Goal: Information Seeking & Learning: Learn about a topic

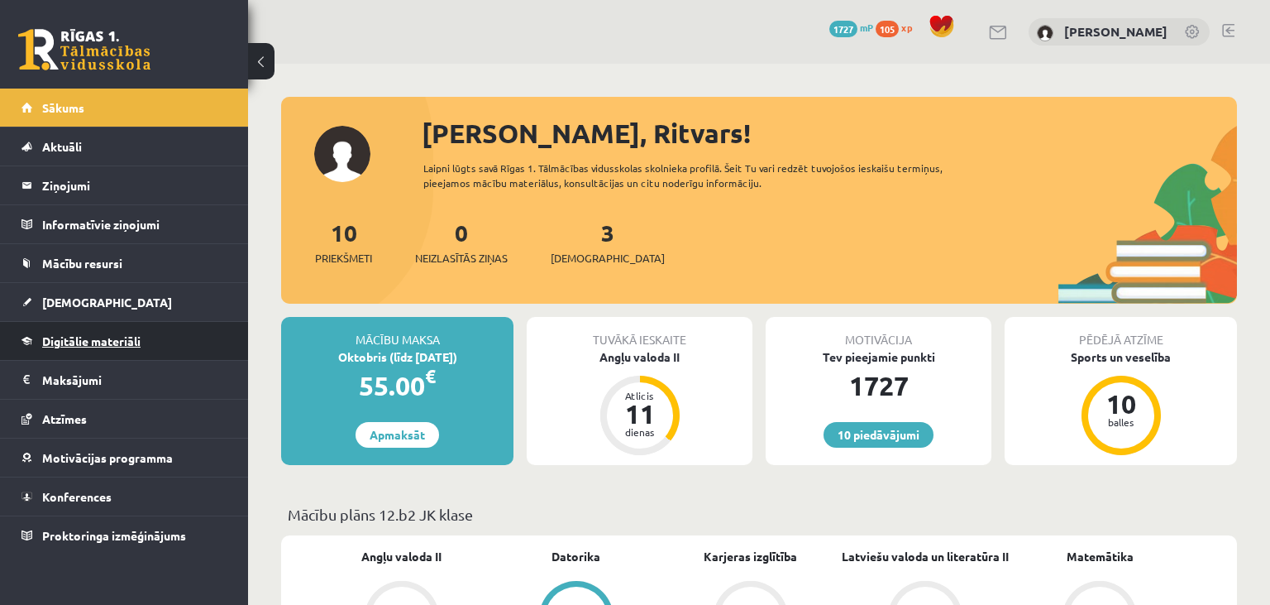
click at [172, 325] on link "Digitālie materiāli" at bounding box center [125, 341] width 206 height 38
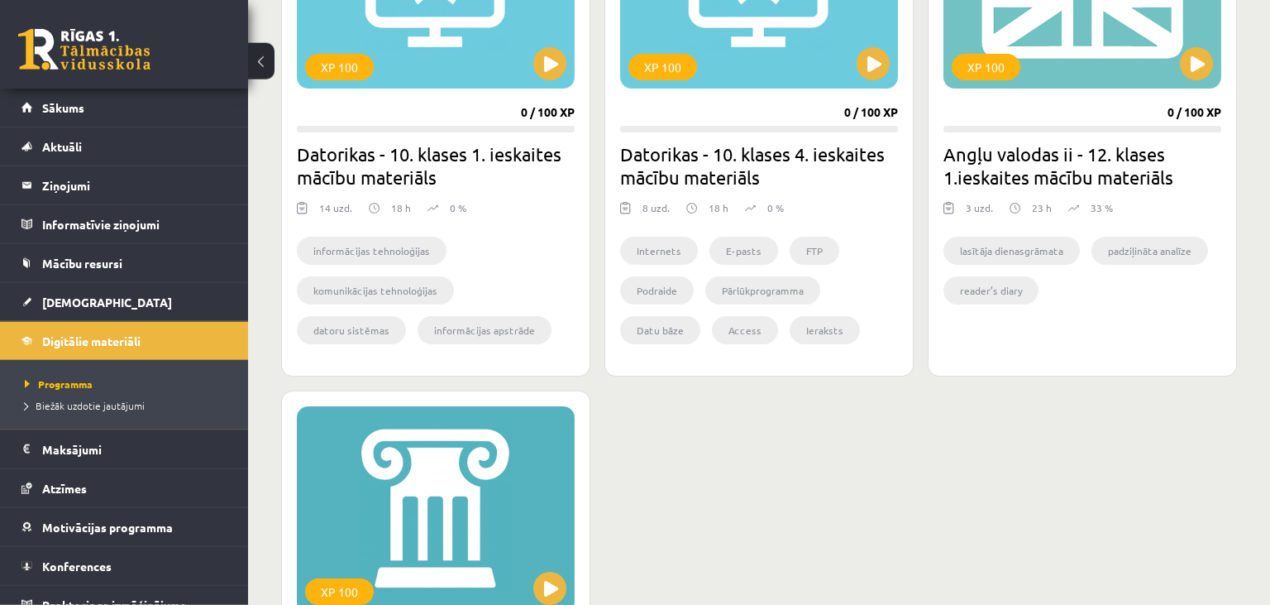
scroll to position [1557, 0]
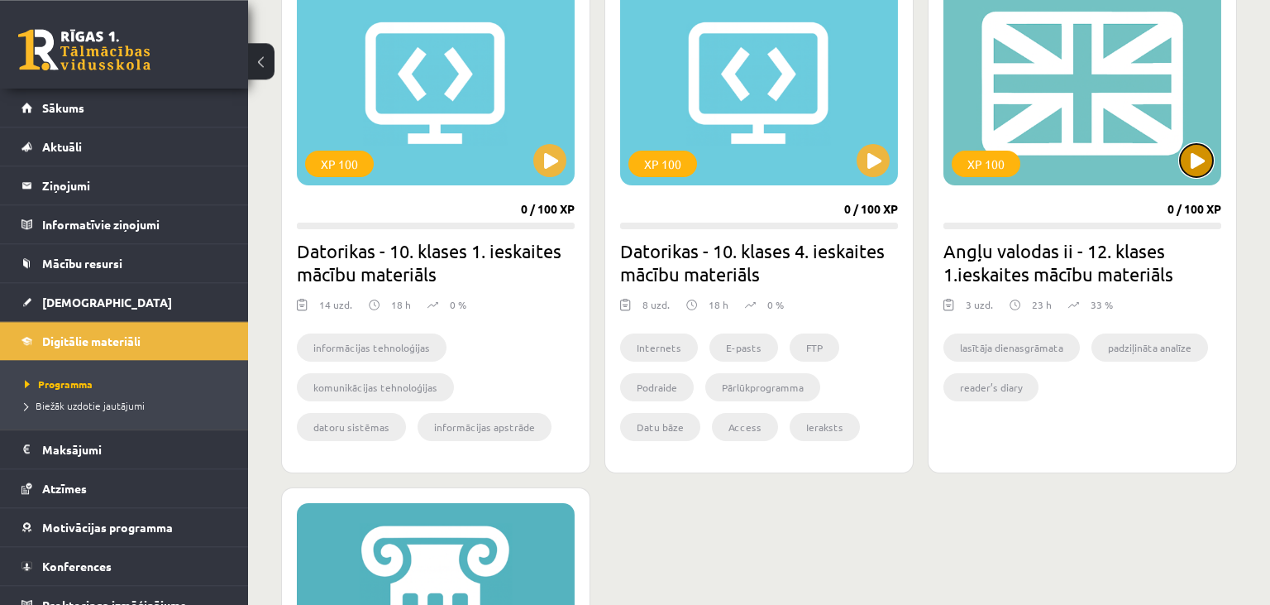
click at [1189, 155] on button at bounding box center [1196, 160] width 33 height 33
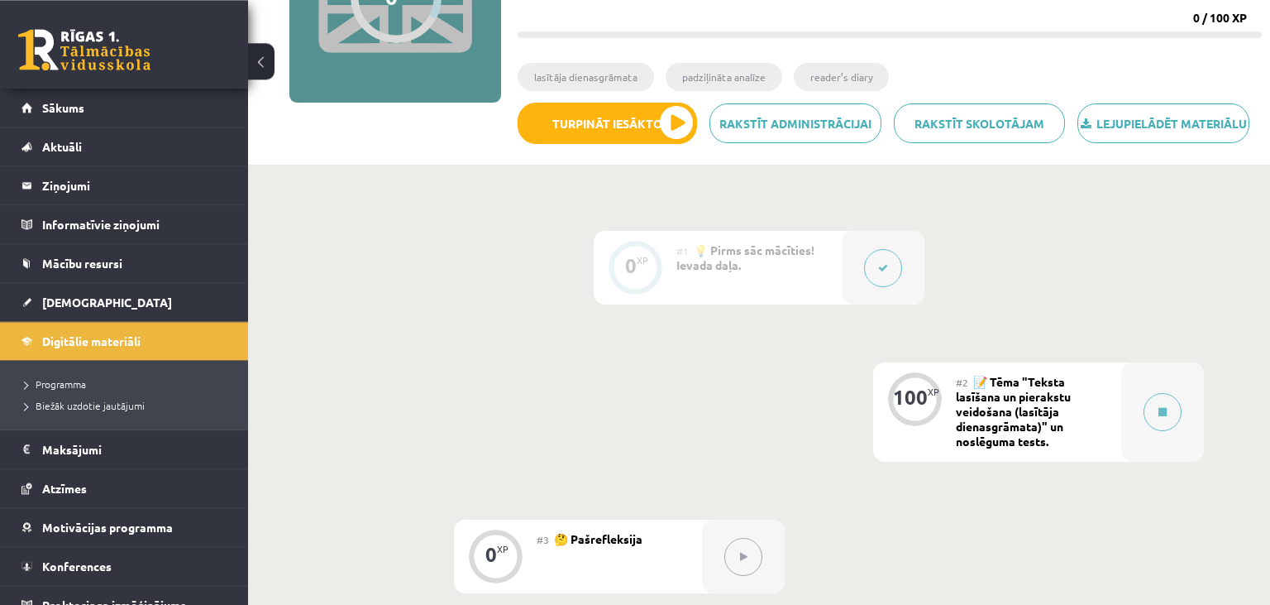
scroll to position [240, 0]
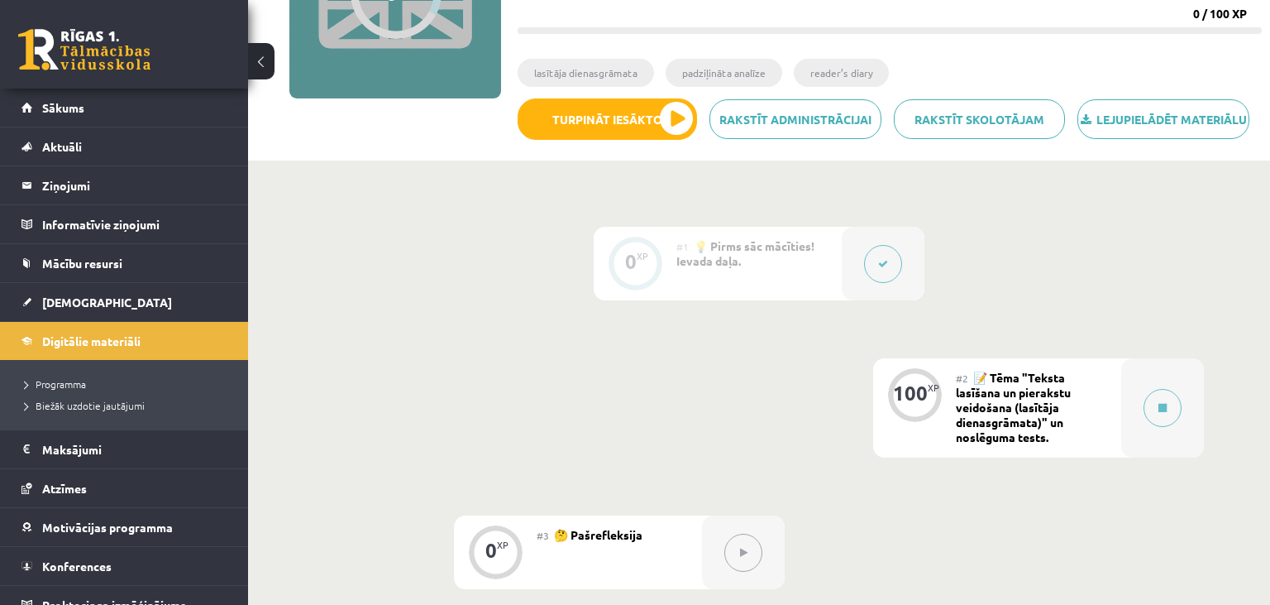
click at [896, 266] on button at bounding box center [883, 264] width 38 height 38
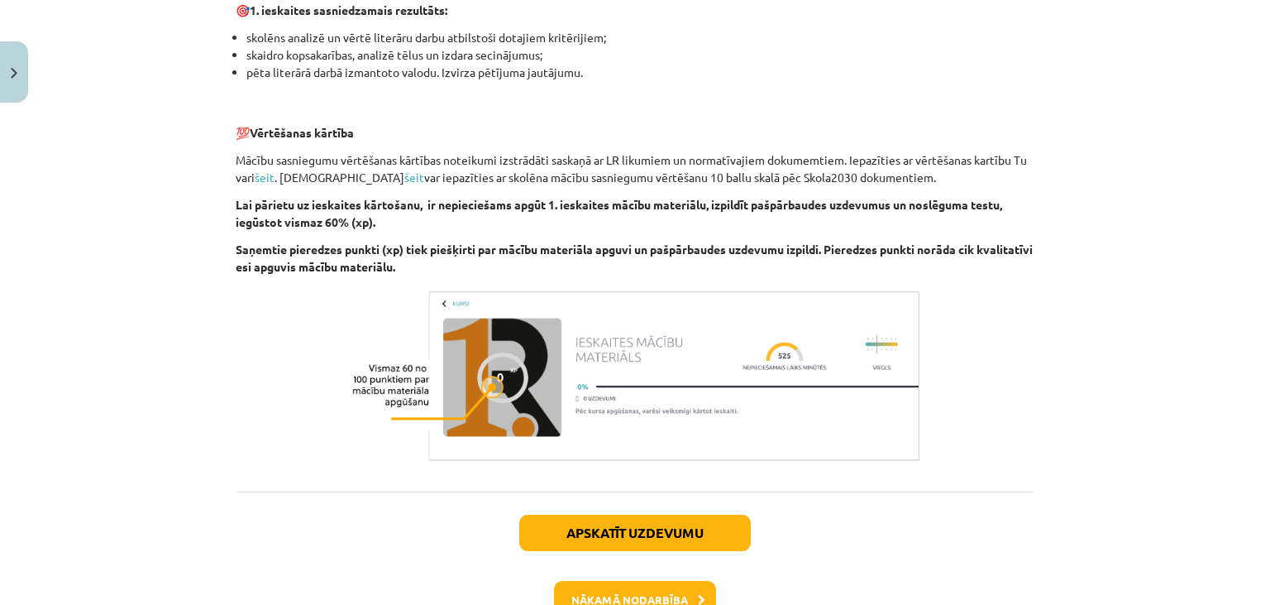
scroll to position [1188, 0]
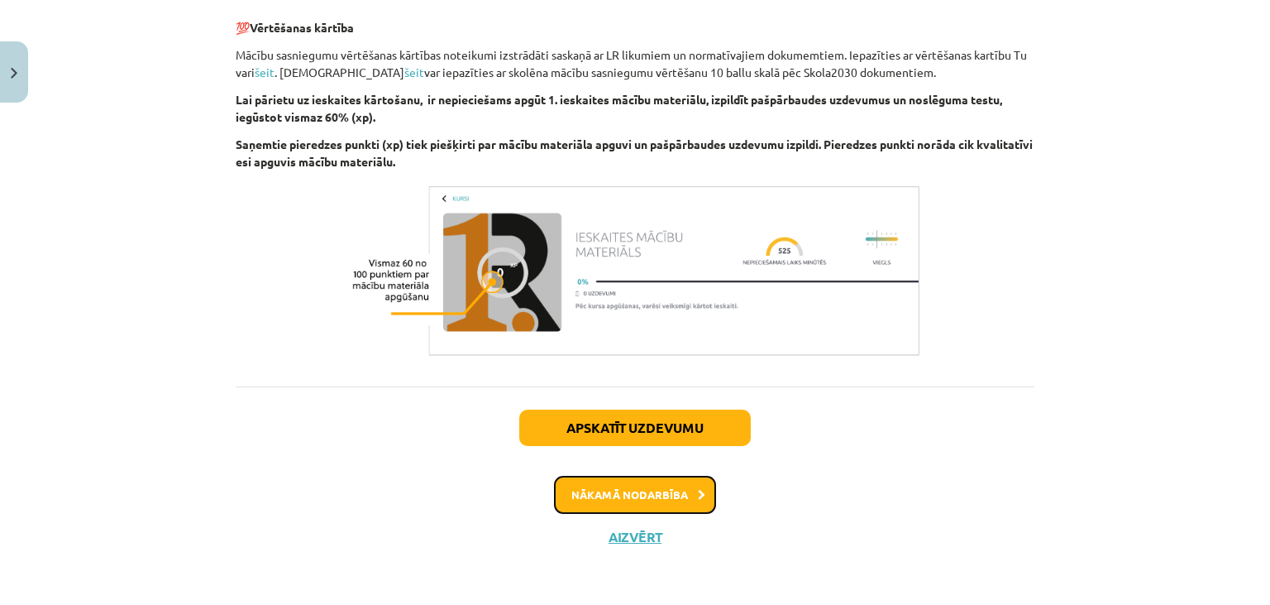
click at [638, 485] on button "Nākamā nodarbība" at bounding box center [635, 495] width 162 height 38
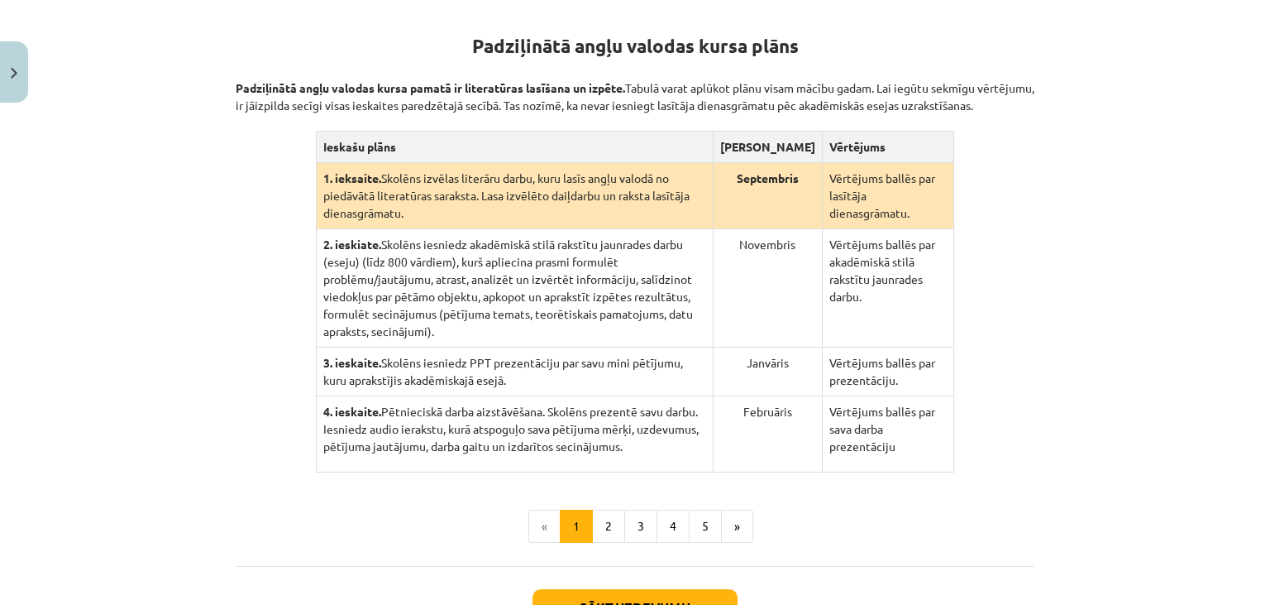
scroll to position [321, 0]
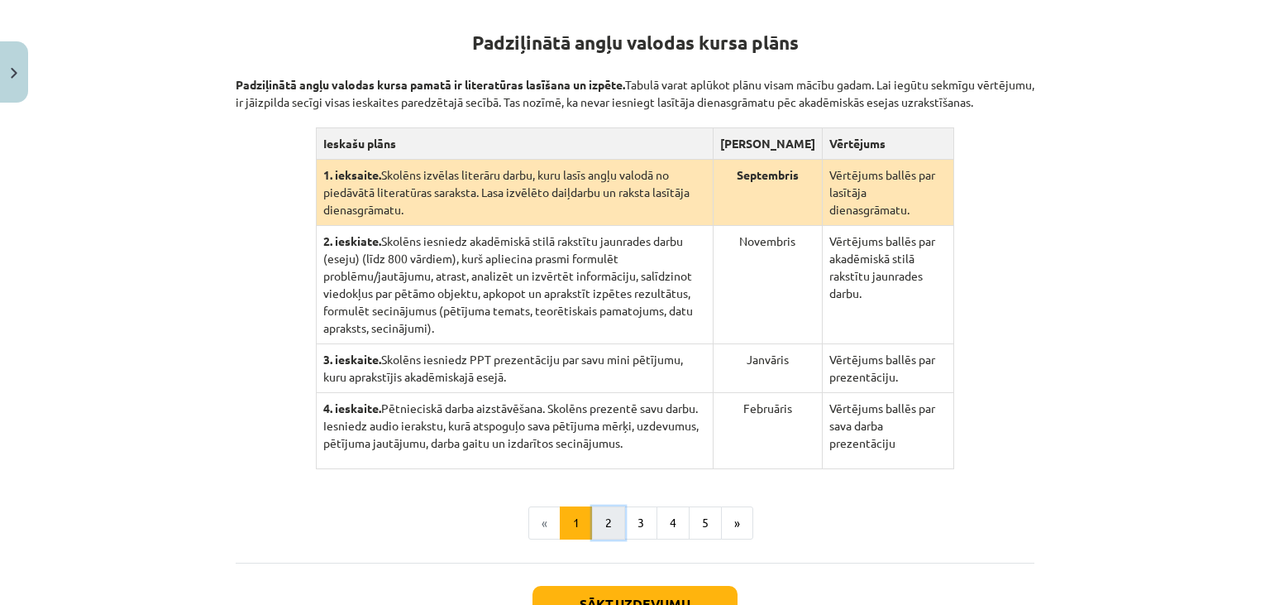
click at [606, 510] on button "2" at bounding box center [608, 522] width 33 height 33
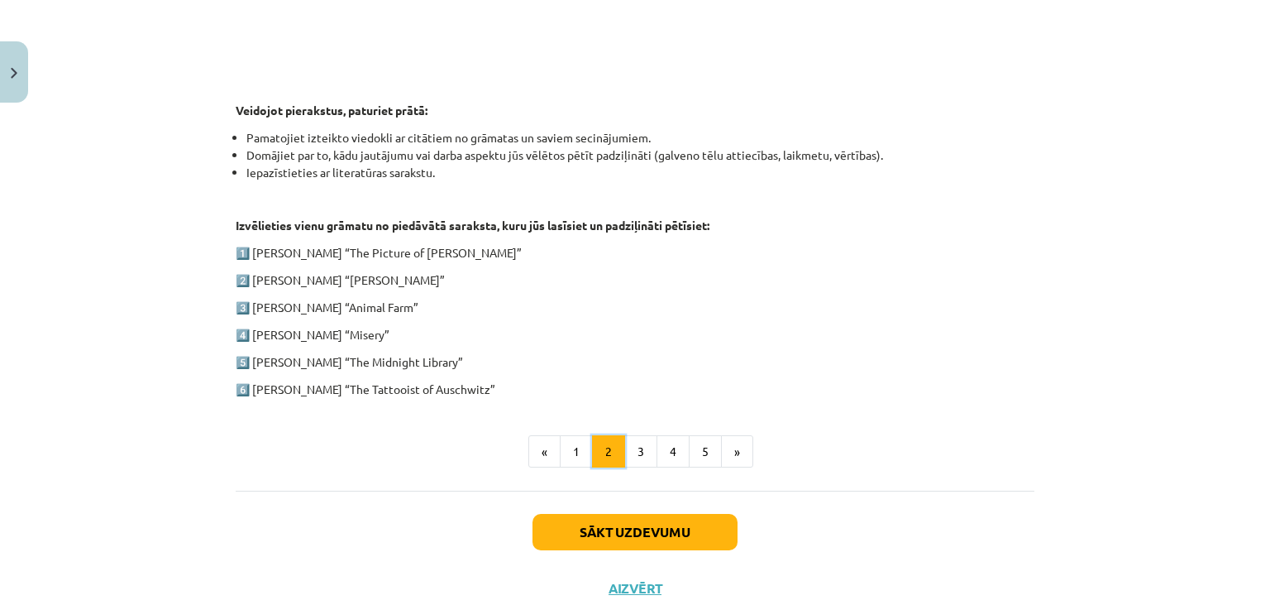
scroll to position [777, 0]
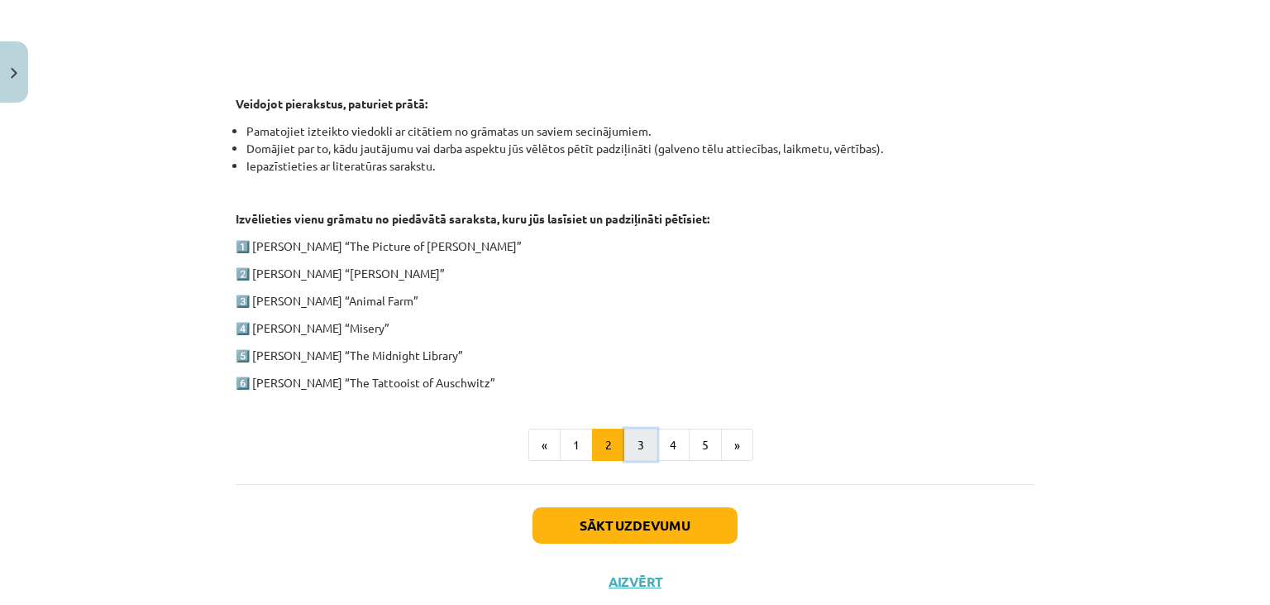
click at [643, 431] on button "3" at bounding box center [640, 444] width 33 height 33
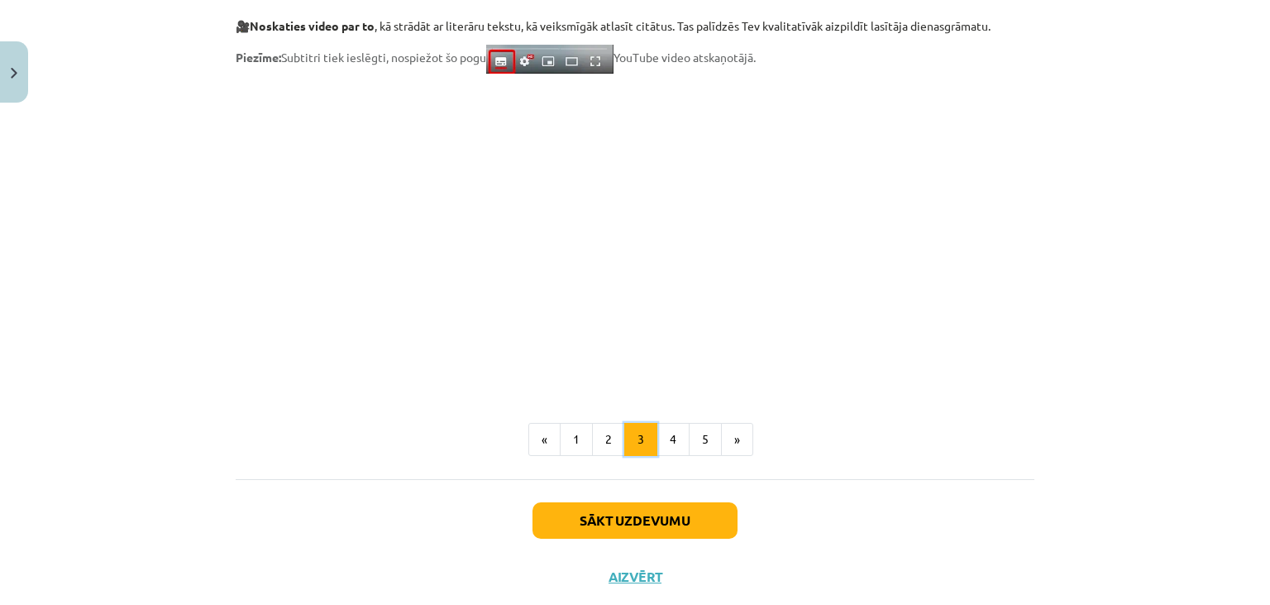
scroll to position [1382, 0]
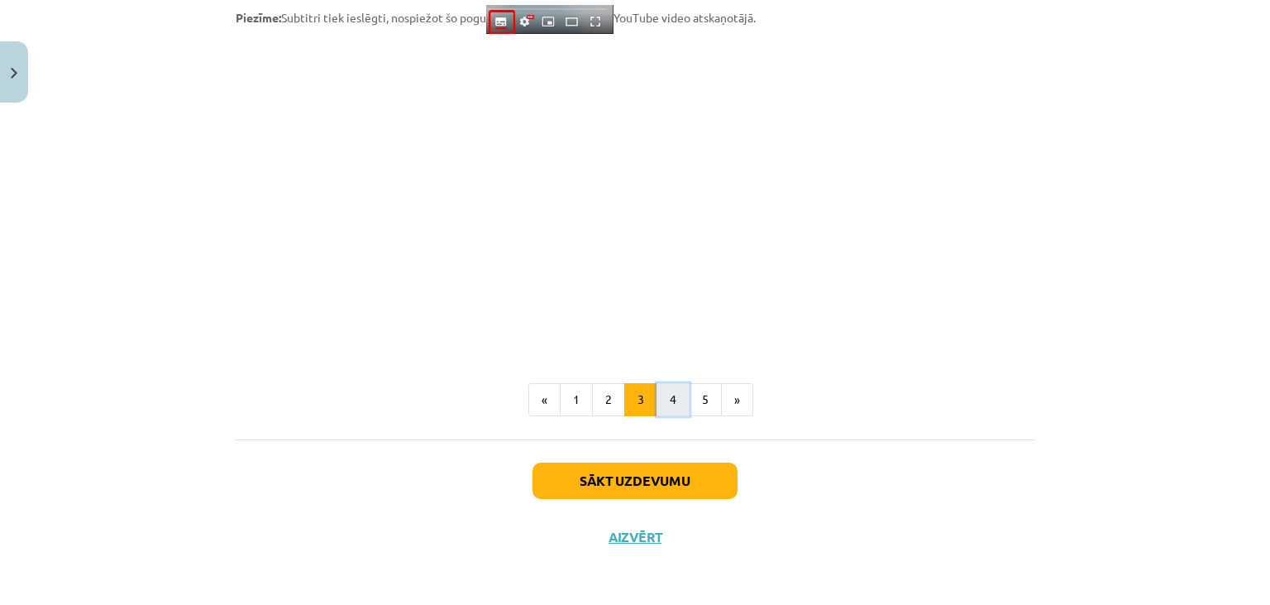
click at [673, 404] on button "4" at bounding box center [673, 399] width 33 height 33
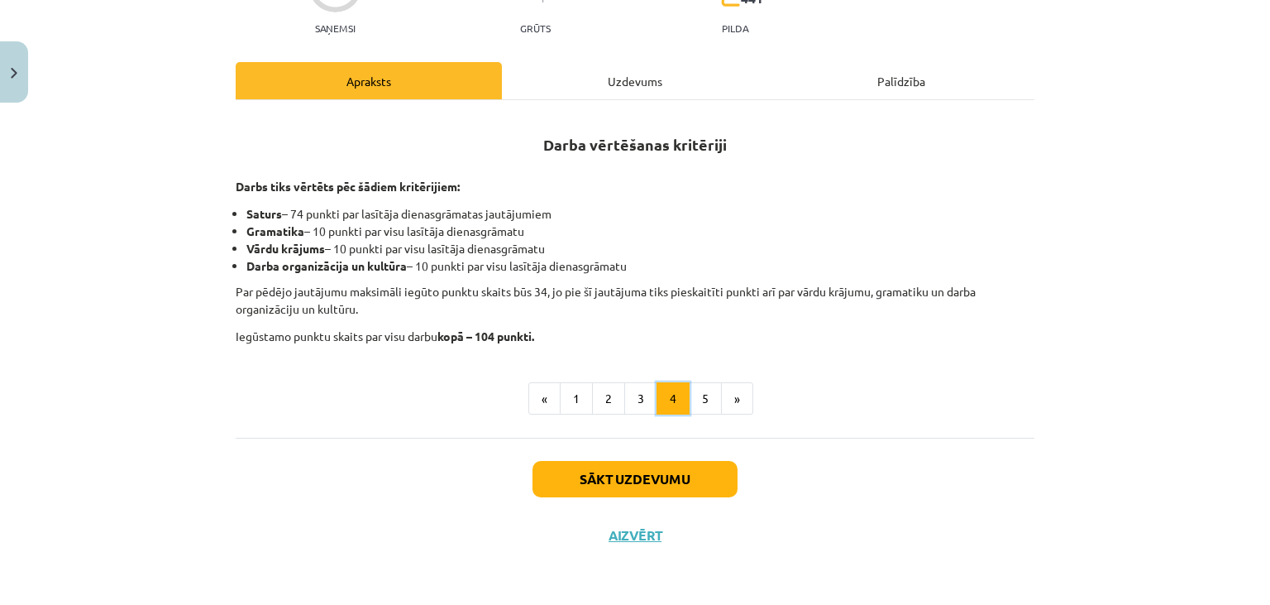
scroll to position [206, 0]
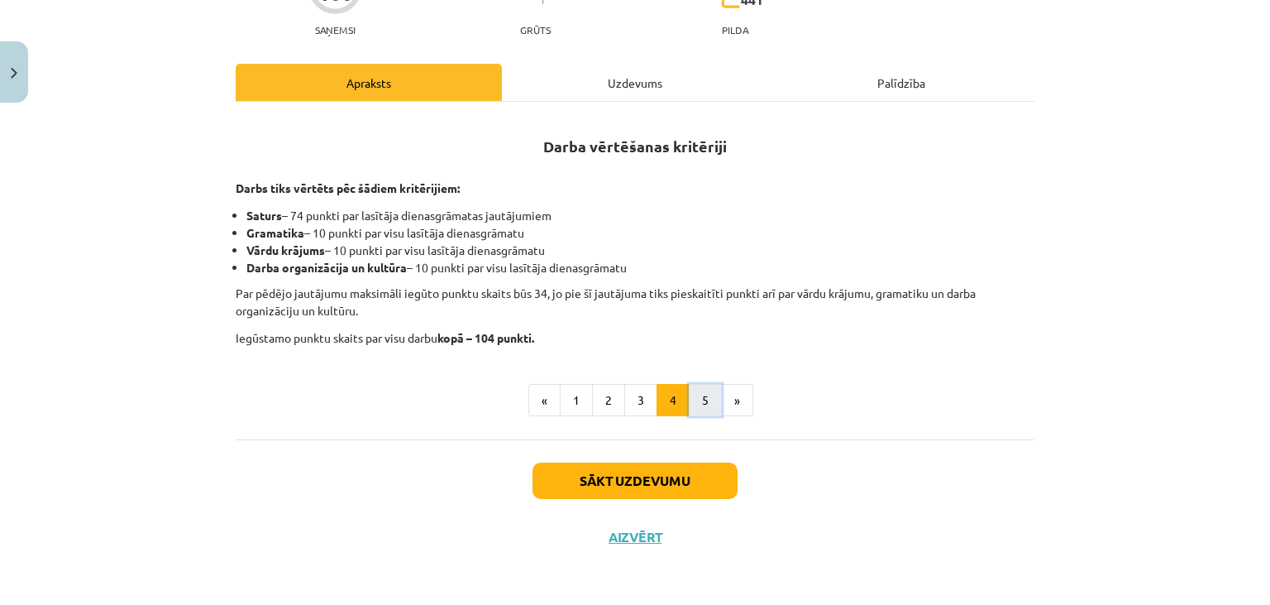
click at [705, 389] on button "5" at bounding box center [705, 400] width 33 height 33
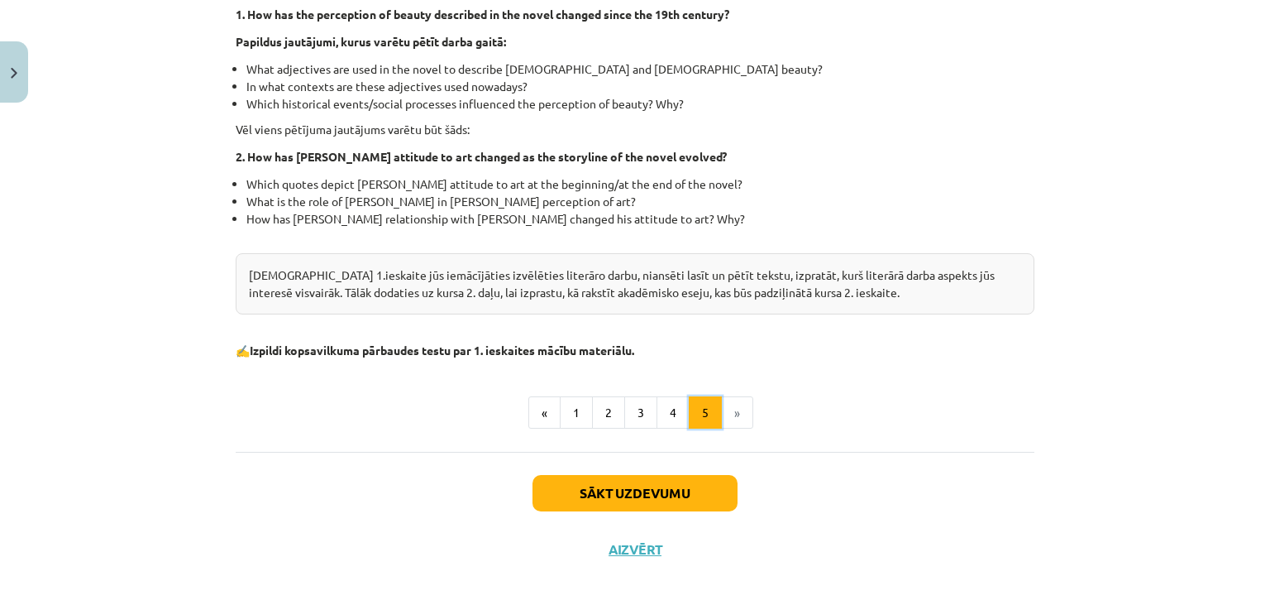
scroll to position [509, 0]
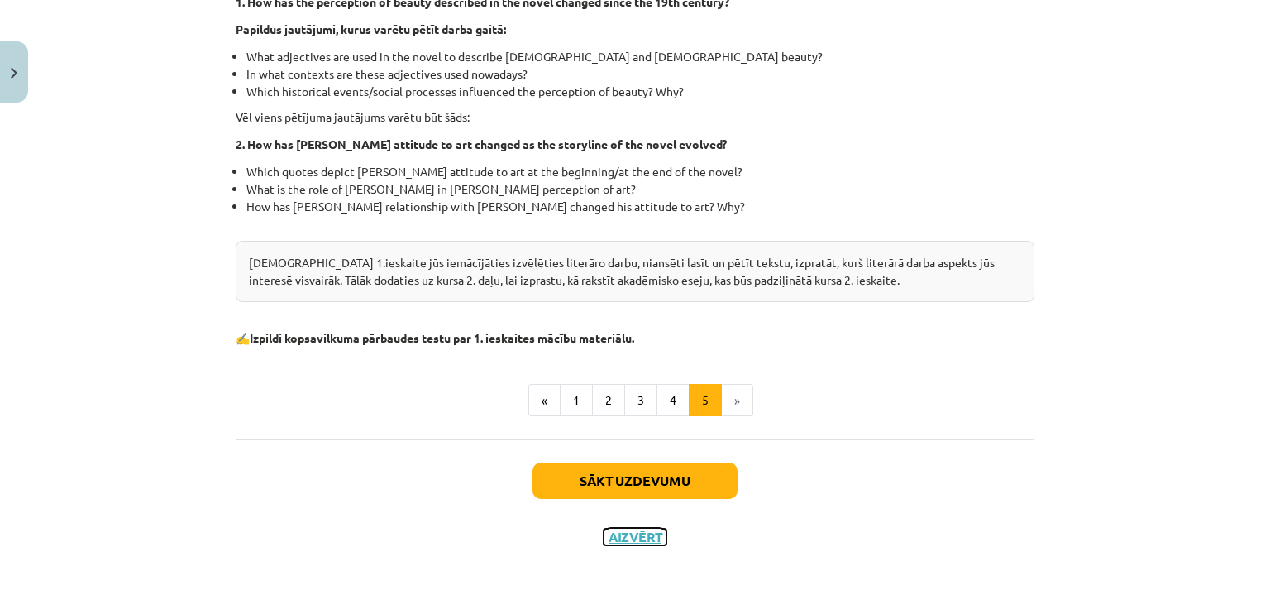
drag, startPoint x: 648, startPoint y: 538, endPoint x: 659, endPoint y: 531, distance: 12.6
click at [659, 531] on button "Aizvērt" at bounding box center [635, 536] width 63 height 17
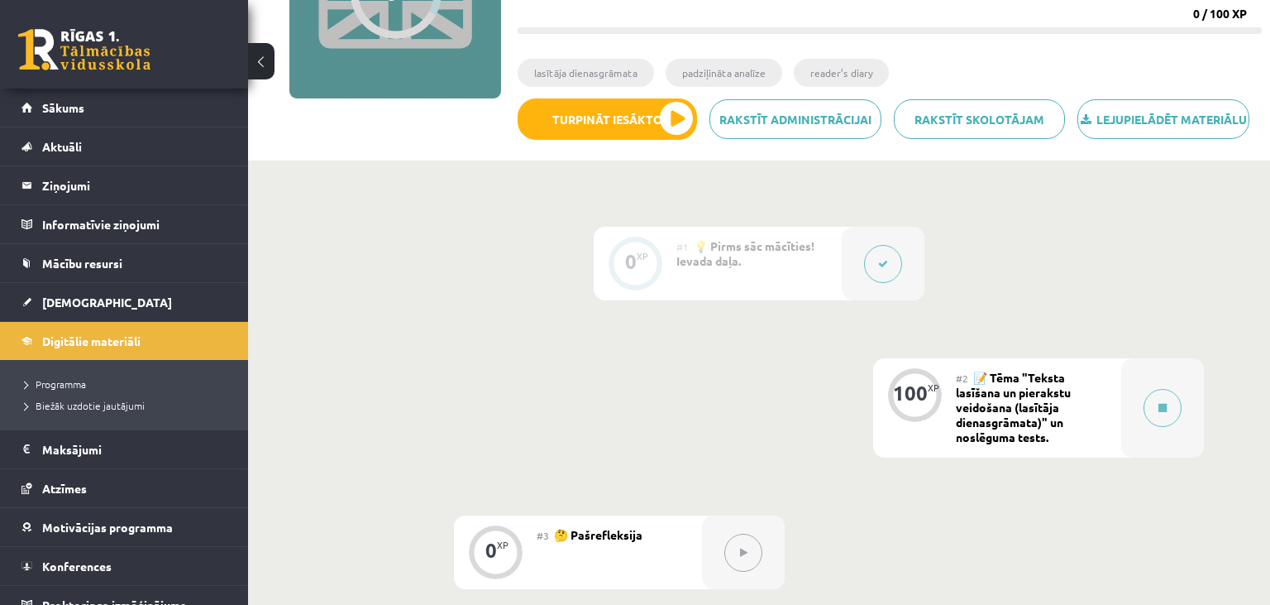
scroll to position [0, 0]
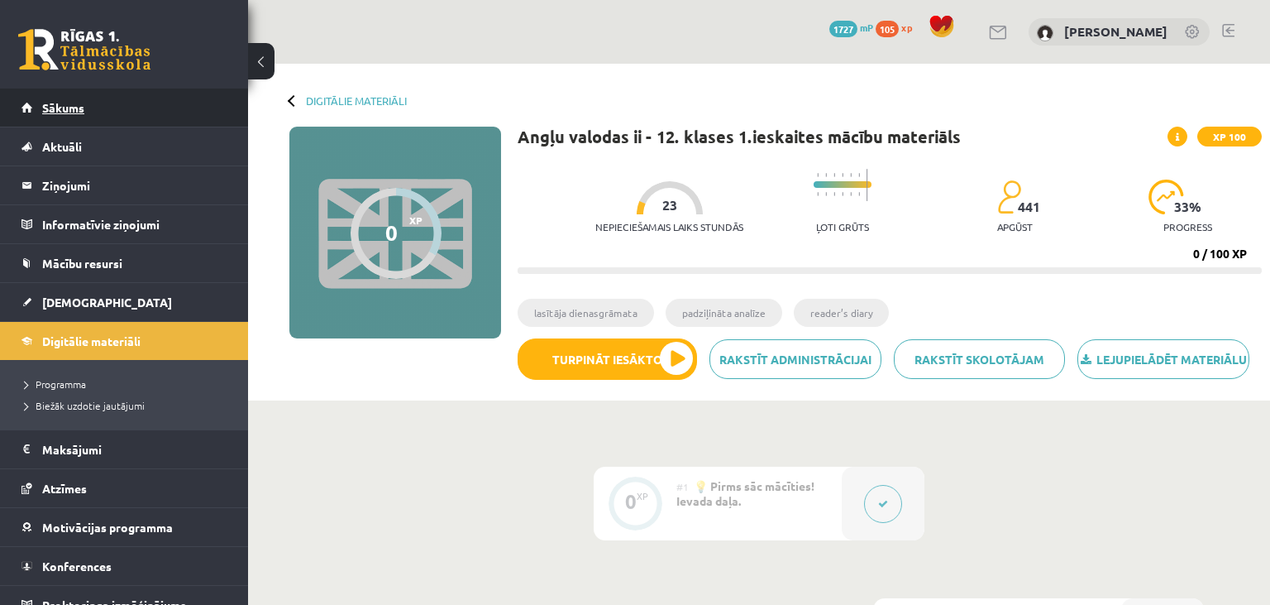
click at [127, 111] on link "Sākums" at bounding box center [125, 107] width 206 height 38
